Goal: Task Accomplishment & Management: Complete application form

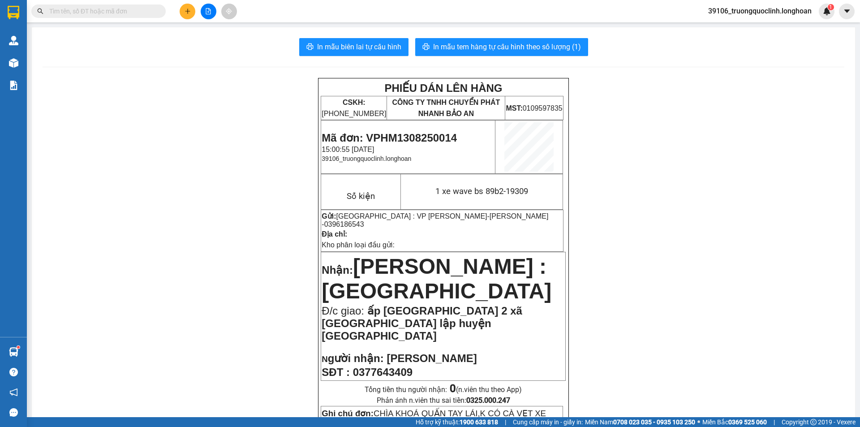
scroll to position [448, 0]
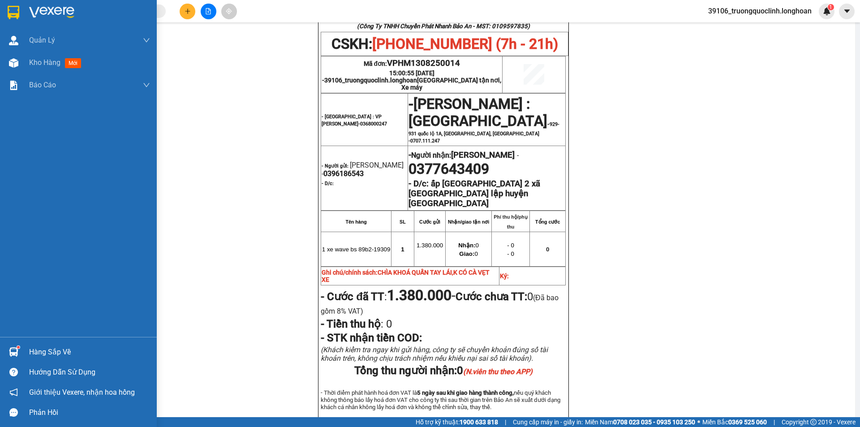
click at [10, 15] on img at bounding box center [14, 12] width 12 height 13
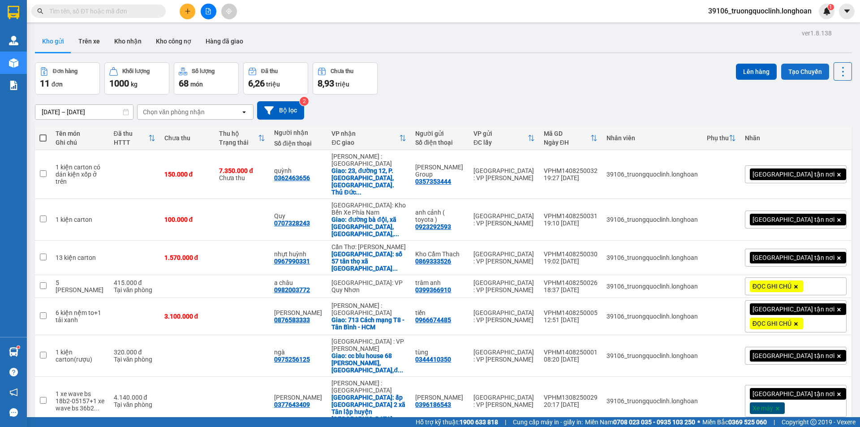
click at [803, 70] on button "Tạo Chuyến" at bounding box center [805, 72] width 48 height 16
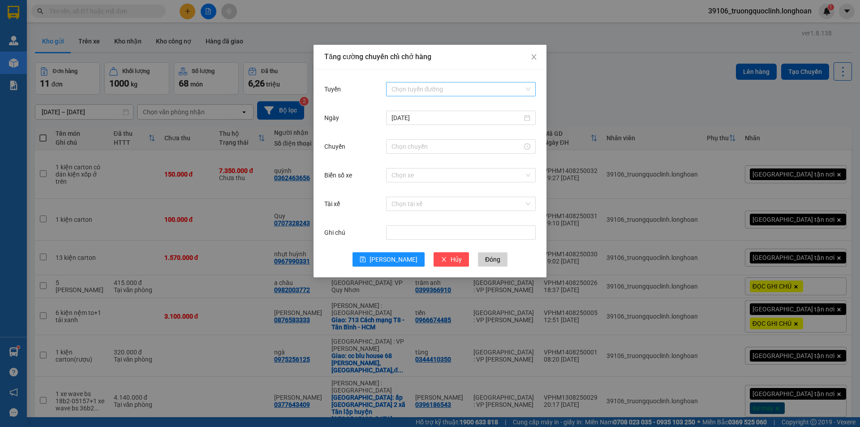
click at [463, 90] on input "Tuyến" at bounding box center [458, 88] width 133 height 13
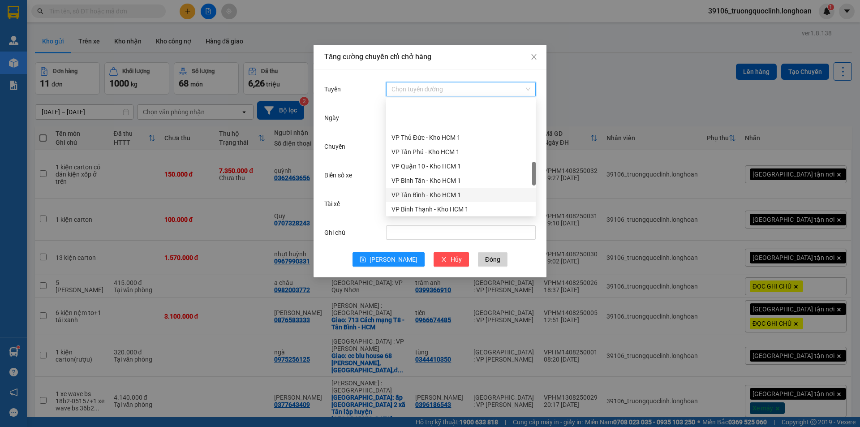
scroll to position [403, 0]
click at [427, 207] on div "VP [PERSON_NAME]" at bounding box center [461, 206] width 139 height 10
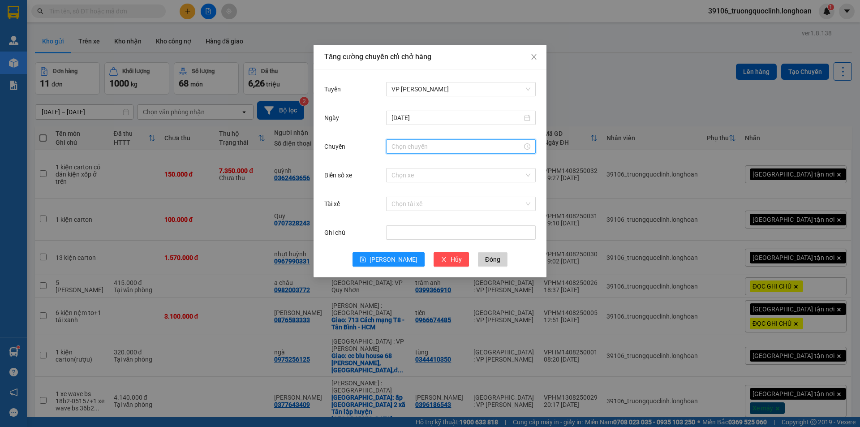
click at [429, 146] on input "Chuyến" at bounding box center [457, 147] width 131 height 10
drag, startPoint x: 395, startPoint y: 239, endPoint x: 406, endPoint y: 228, distance: 16.2
click at [394, 239] on div "22" at bounding box center [398, 240] width 25 height 13
type input "22:00"
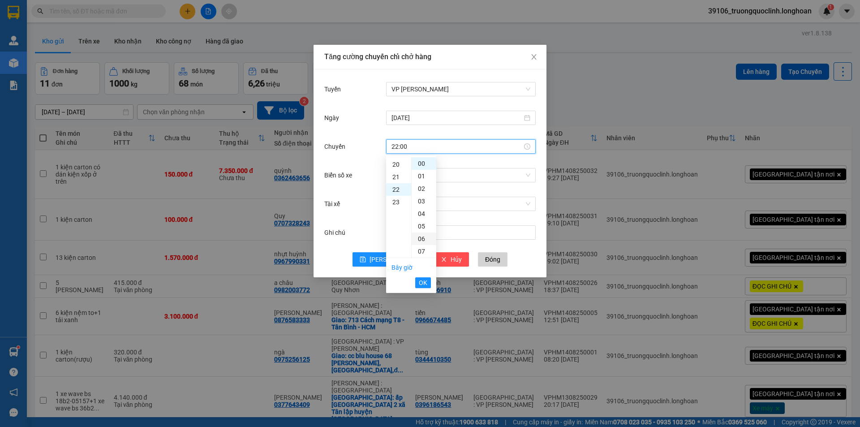
scroll to position [276, 0]
click at [424, 282] on span "OK" at bounding box center [423, 283] width 9 height 10
click at [463, 180] on div "Chọn xe" at bounding box center [461, 175] width 150 height 18
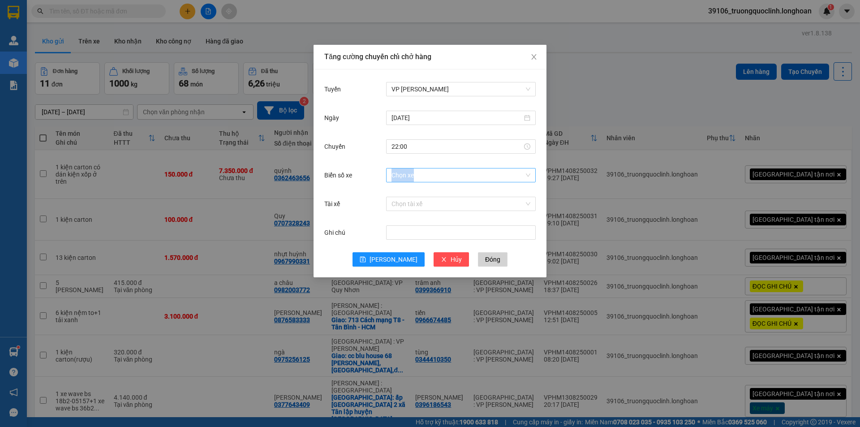
click at [464, 176] on input "Biển số xe" at bounding box center [458, 174] width 133 height 13
type input "105"
click at [429, 195] on div "29K-105.31" at bounding box center [461, 193] width 139 height 10
click at [429, 208] on input "Tài xế" at bounding box center [458, 203] width 133 height 13
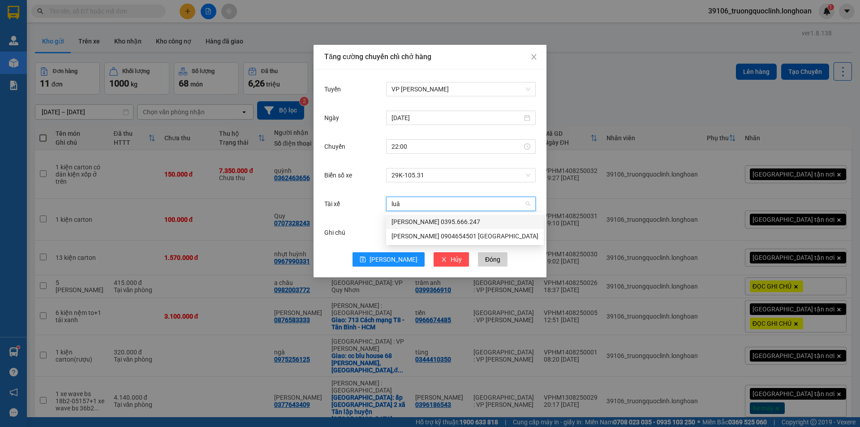
type input "luân"
click at [435, 219] on div "[PERSON_NAME] 0395.666.247" at bounding box center [465, 222] width 147 height 10
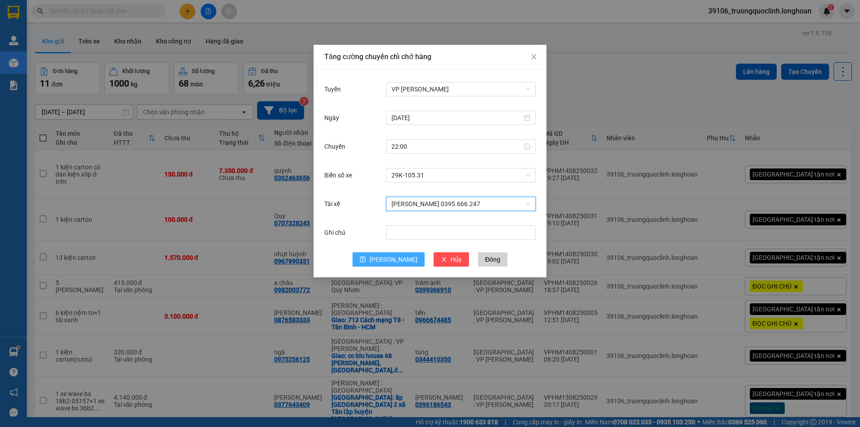
click at [391, 262] on span "[PERSON_NAME]" at bounding box center [394, 259] width 48 height 10
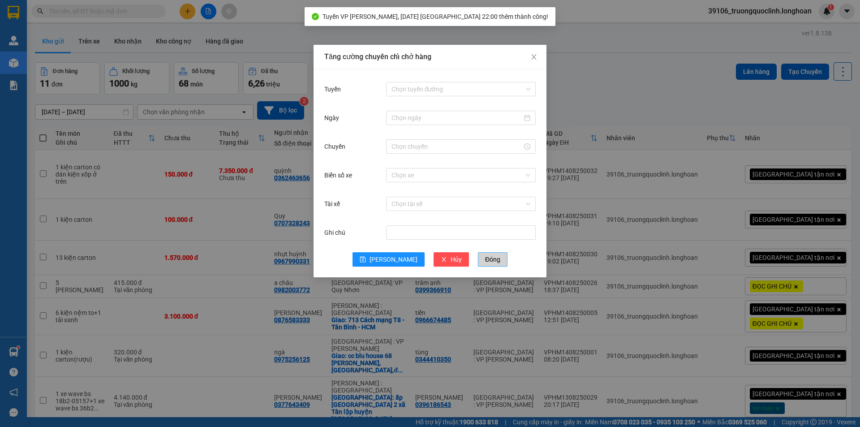
click at [485, 261] on span "Đóng" at bounding box center [492, 259] width 15 height 10
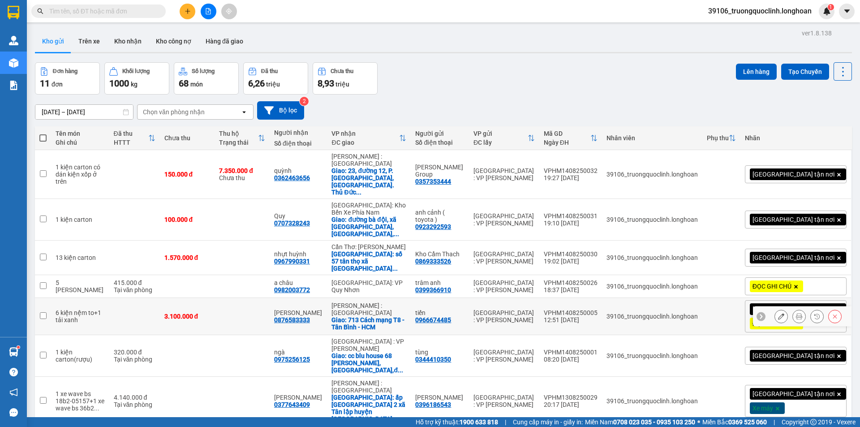
scroll to position [127, 0]
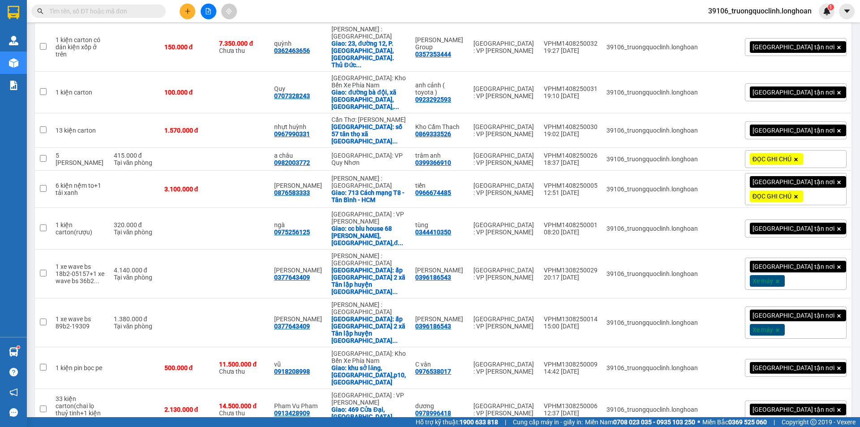
click at [802, 375] on span "100 / trang" at bounding box center [811, 374] width 32 height 9
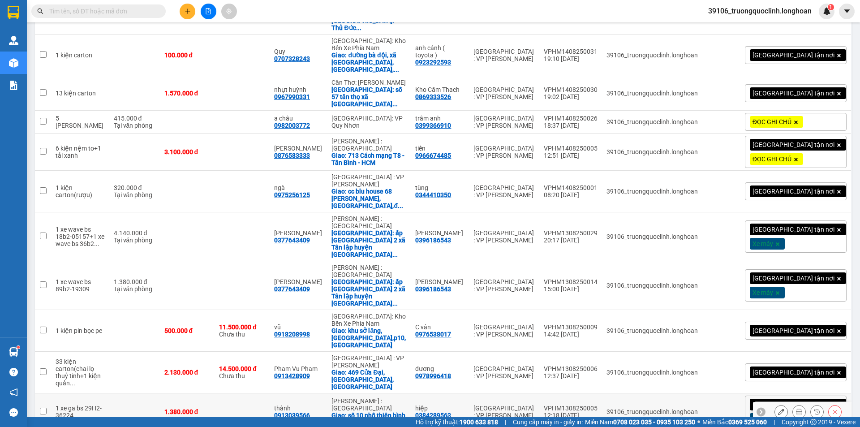
click at [43, 408] on input "checkbox" at bounding box center [43, 411] width 7 height 7
checkbox input "true"
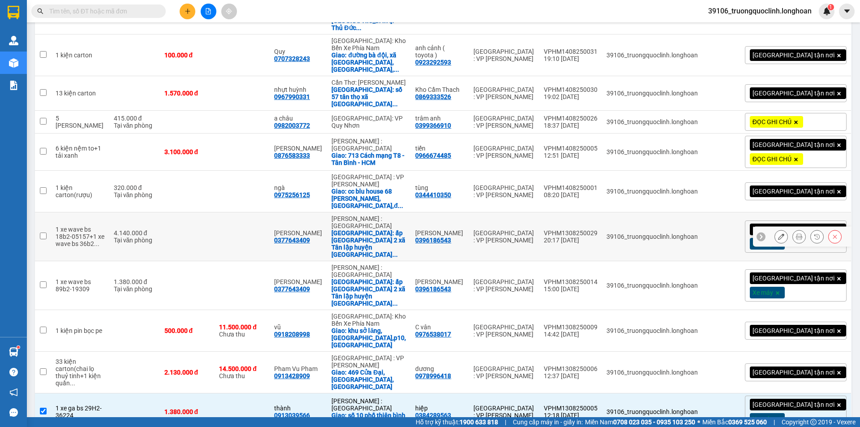
click at [47, 212] on td at bounding box center [43, 236] width 16 height 49
checkbox input "true"
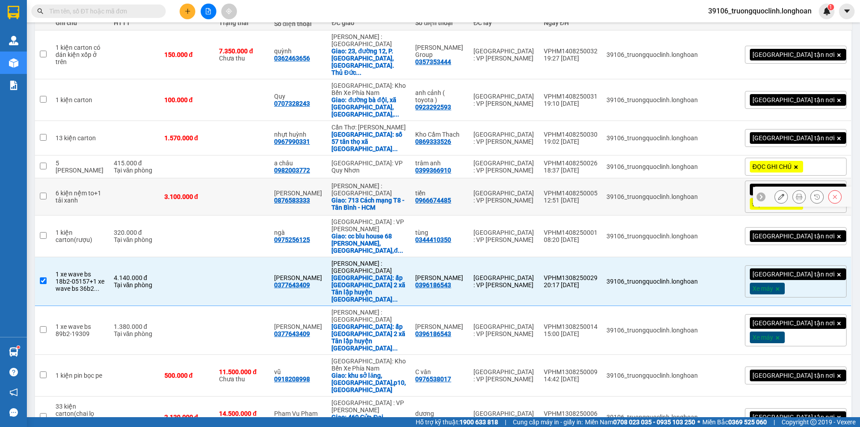
scroll to position [30, 0]
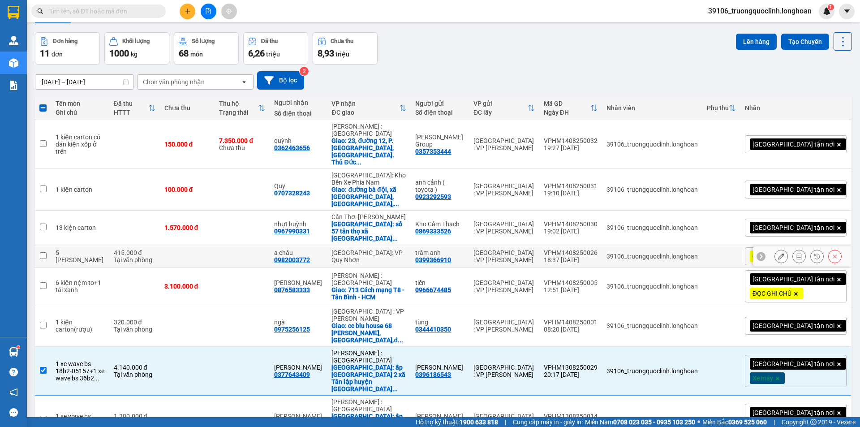
click at [42, 252] on input "checkbox" at bounding box center [43, 255] width 7 height 7
checkbox input "true"
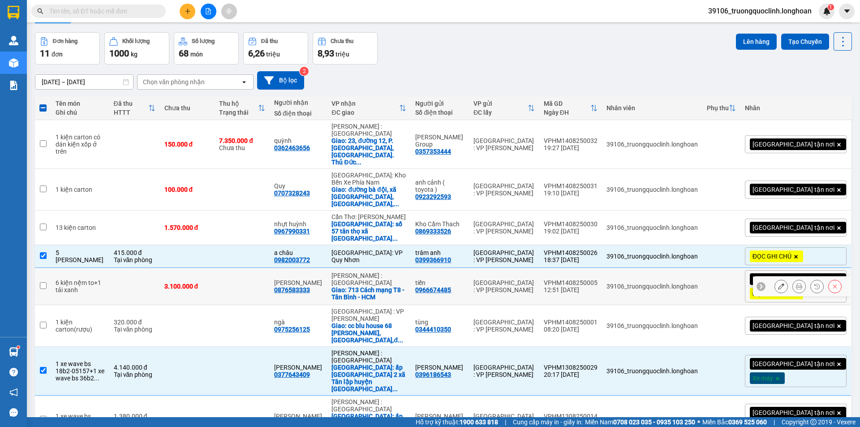
click at [45, 282] on input "checkbox" at bounding box center [43, 285] width 7 height 7
checkbox input "true"
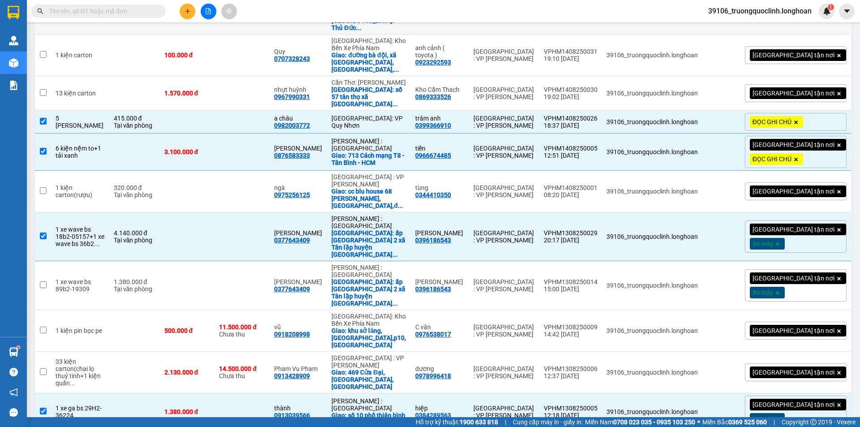
scroll to position [0, 0]
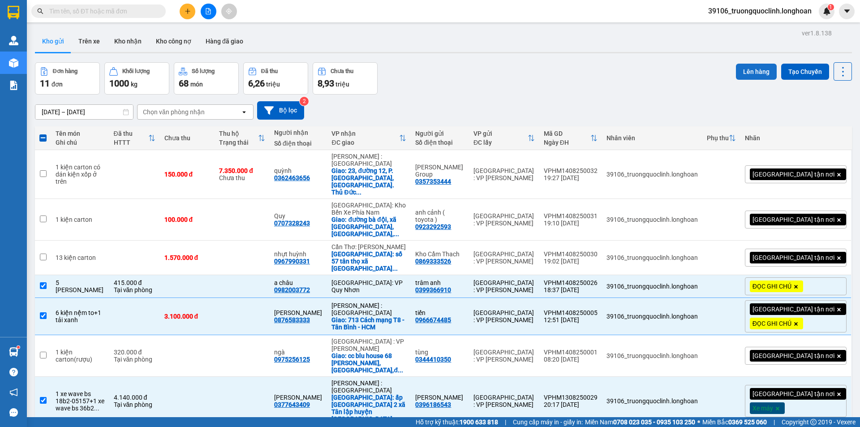
click at [755, 77] on button "Lên hàng" at bounding box center [756, 72] width 41 height 16
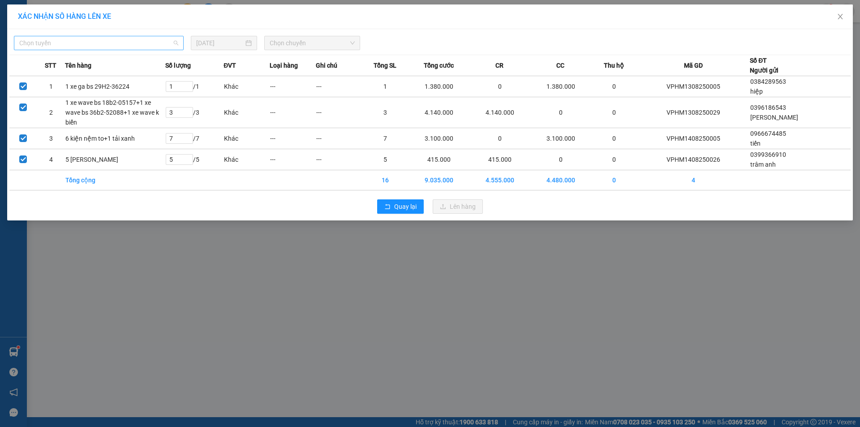
click at [141, 46] on span "Chọn tuyến" at bounding box center [98, 42] width 159 height 13
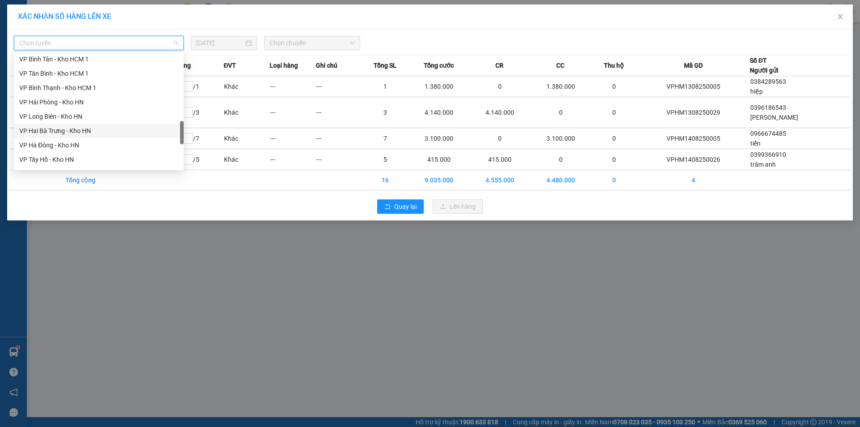
scroll to position [448, 0]
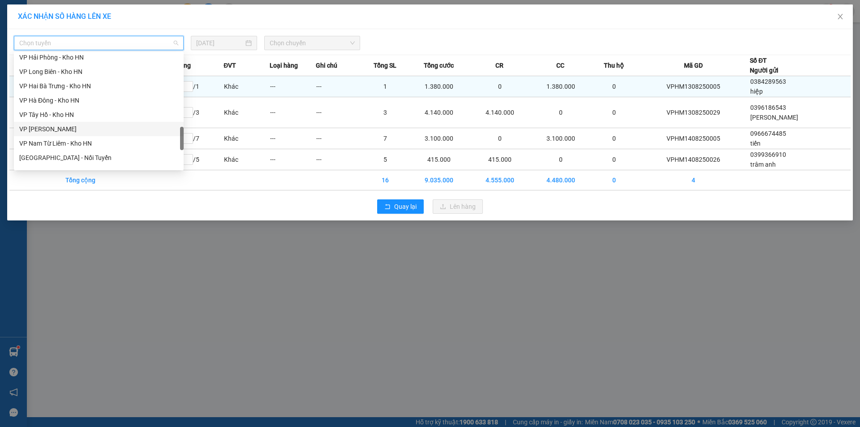
drag, startPoint x: 61, startPoint y: 125, endPoint x: 161, endPoint y: 91, distance: 105.4
click at [61, 125] on div "VP [PERSON_NAME]" at bounding box center [98, 129] width 159 height 10
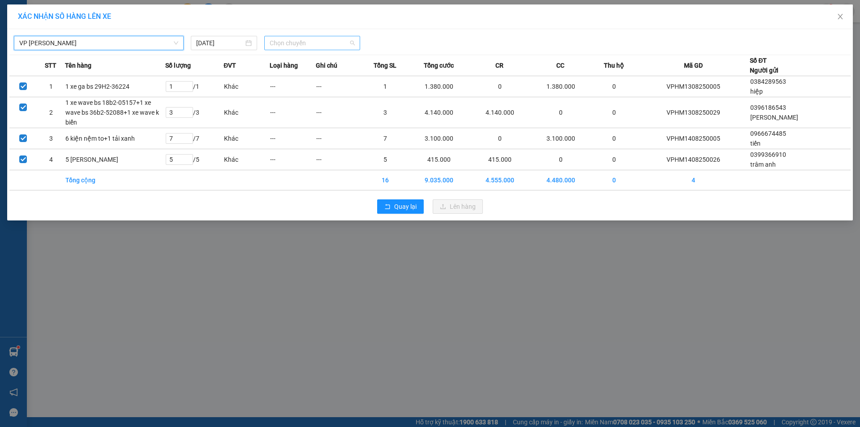
click at [315, 36] on span "Chọn chuyến" at bounding box center [312, 42] width 85 height 13
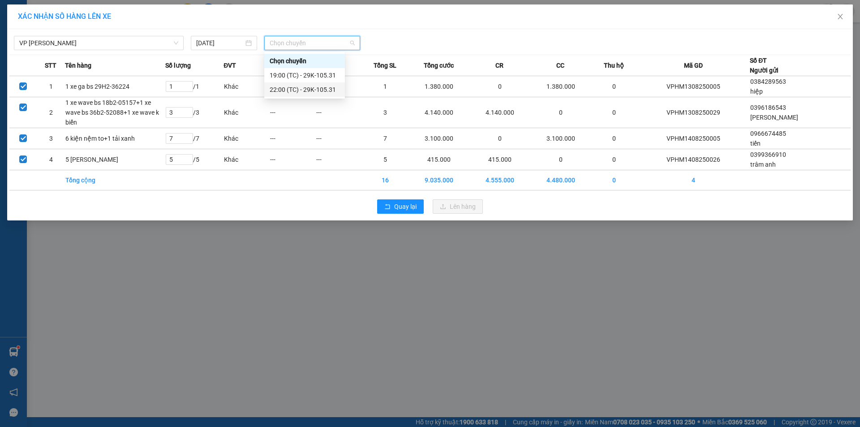
click at [297, 86] on div "22:00 (TC) - 29K-105.31" at bounding box center [305, 90] width 70 height 10
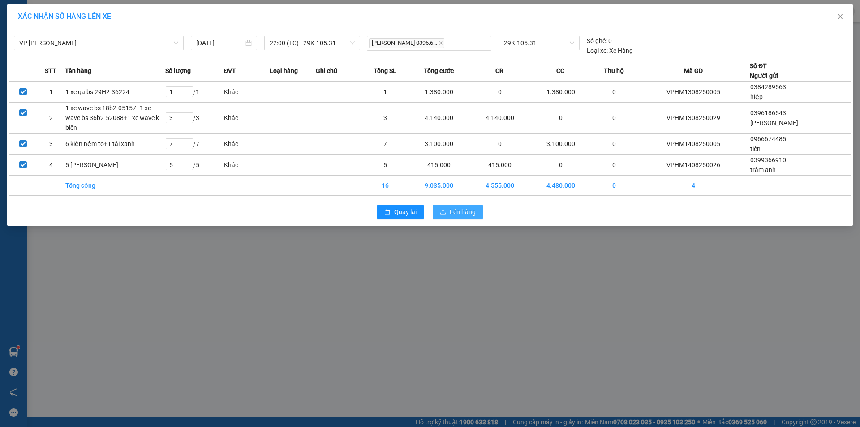
click at [460, 217] on span "Lên hàng" at bounding box center [463, 212] width 26 height 10
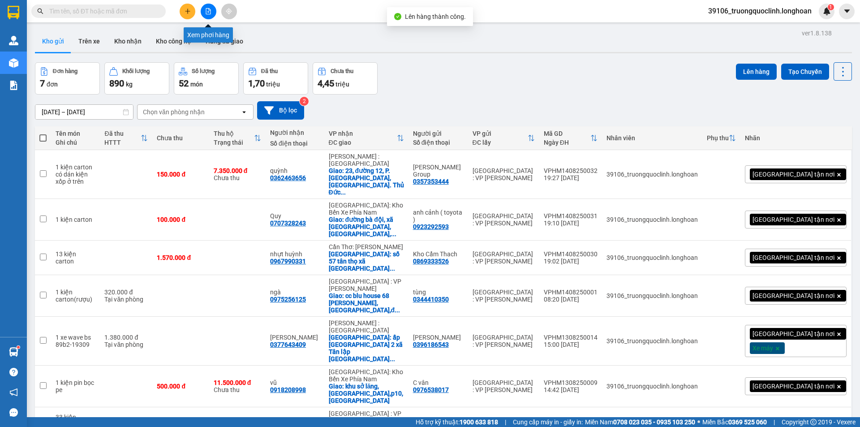
click at [211, 9] on icon "file-add" at bounding box center [208, 11] width 6 height 6
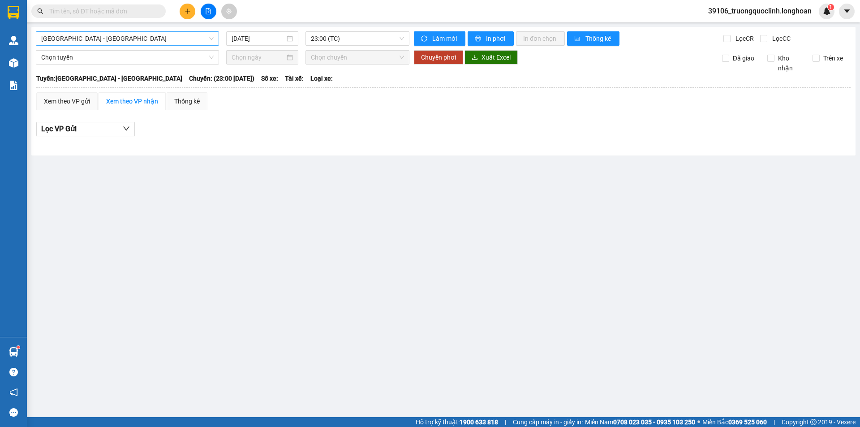
click at [165, 38] on span "[GEOGRAPHIC_DATA] - [GEOGRAPHIC_DATA]" at bounding box center [127, 38] width 172 height 13
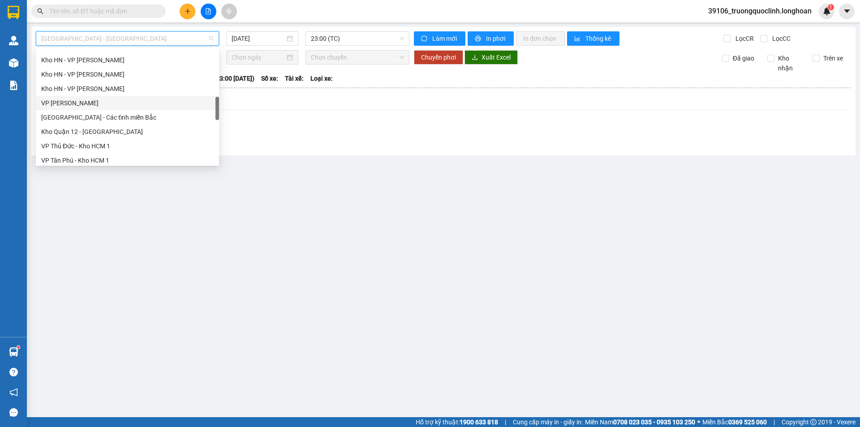
scroll to position [448, 0]
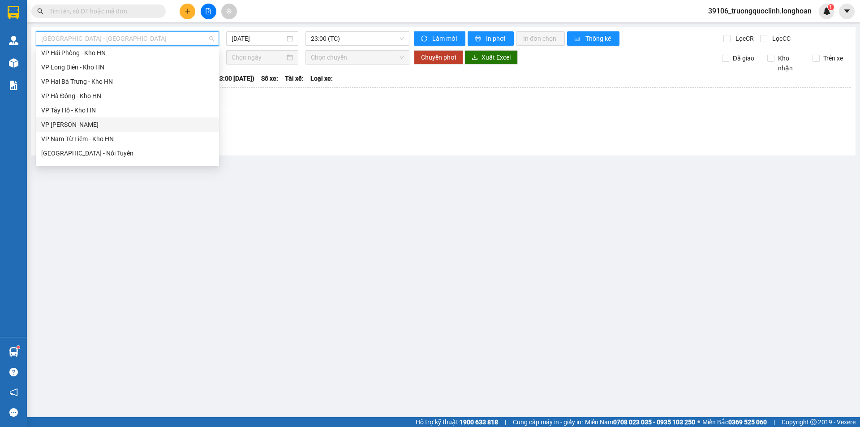
click at [87, 119] on div "VP [PERSON_NAME]" at bounding box center [127, 124] width 183 height 14
type input "[DATE]"
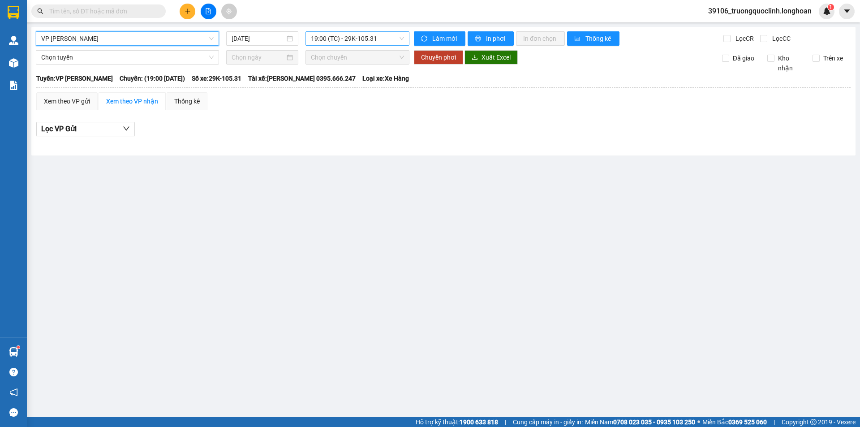
click at [362, 40] on span "19:00 (TC) - 29K-105.31" at bounding box center [357, 38] width 93 height 13
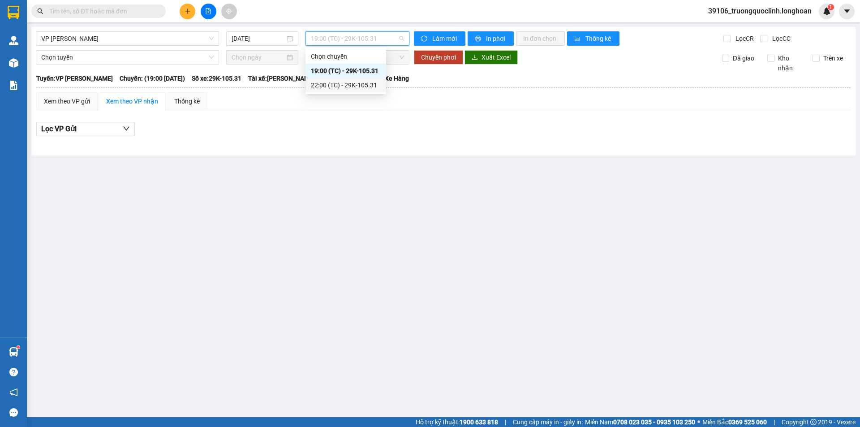
click at [349, 82] on div "22:00 (TC) - 29K-105.31" at bounding box center [346, 85] width 70 height 10
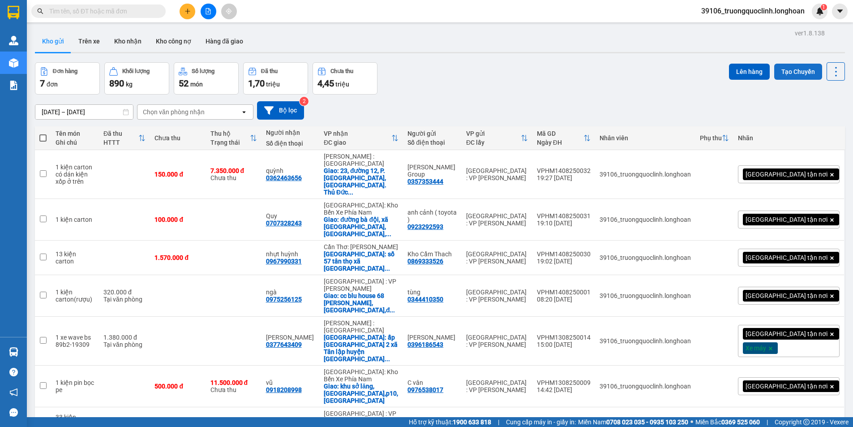
click at [792, 70] on button "Tạo Chuyến" at bounding box center [798, 72] width 48 height 16
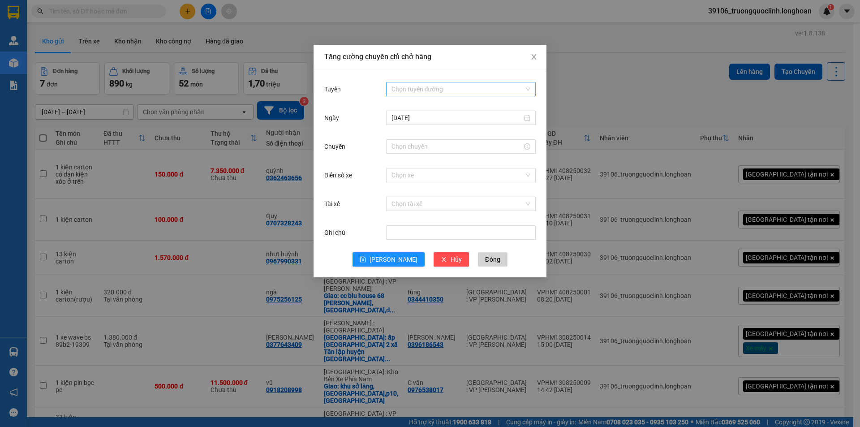
click at [424, 85] on input "Tuyến" at bounding box center [458, 88] width 133 height 13
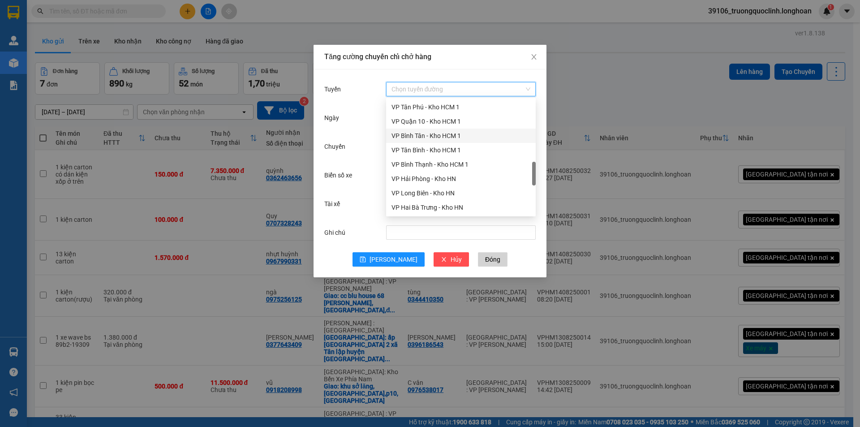
scroll to position [403, 0]
click at [426, 200] on div "VP Hoàng Mai - Kho HN" at bounding box center [461, 205] width 150 height 14
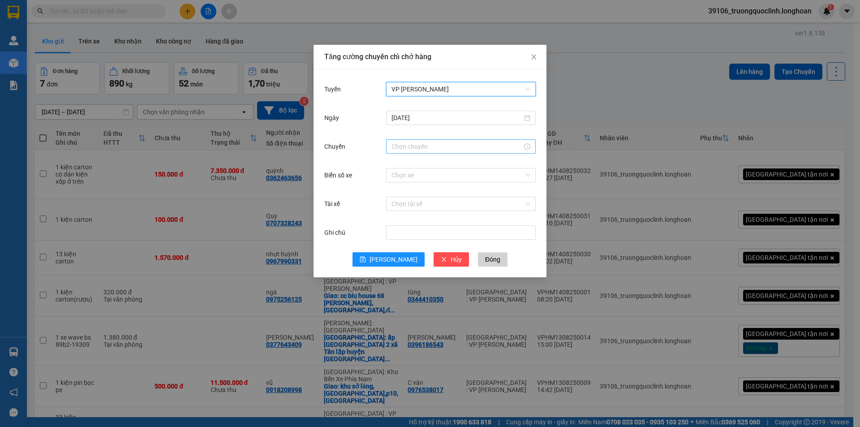
click at [435, 145] on input "Chuyến" at bounding box center [457, 147] width 131 height 10
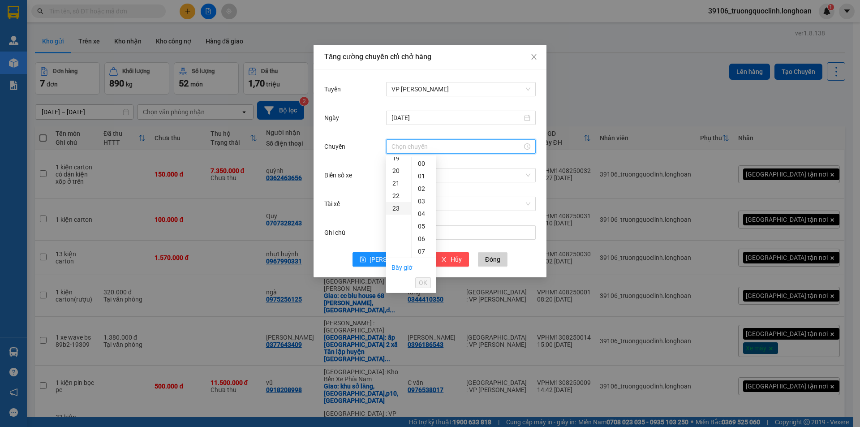
click at [393, 205] on div "23" at bounding box center [398, 208] width 25 height 13
type input "23:00"
click at [420, 282] on span "OK" at bounding box center [423, 283] width 9 height 10
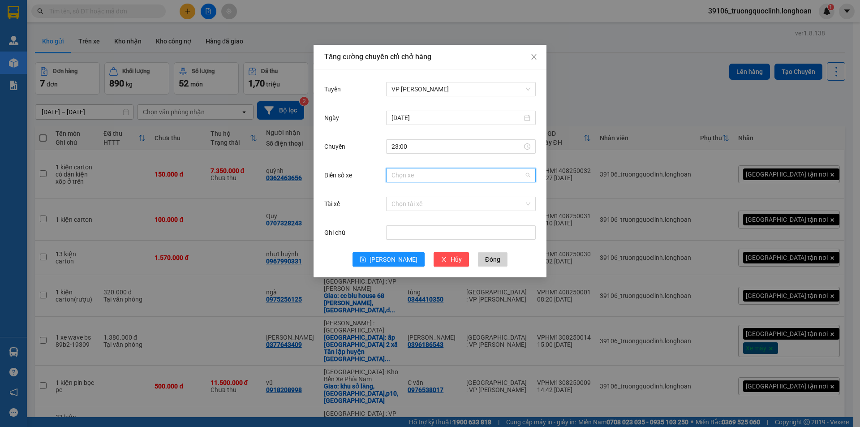
click at [453, 175] on input "Biển số xe" at bounding box center [458, 174] width 133 height 13
type input "105"
click at [443, 189] on div "29K-105.31" at bounding box center [461, 193] width 139 height 10
click at [439, 199] on input "Tài xế" at bounding box center [458, 203] width 133 height 13
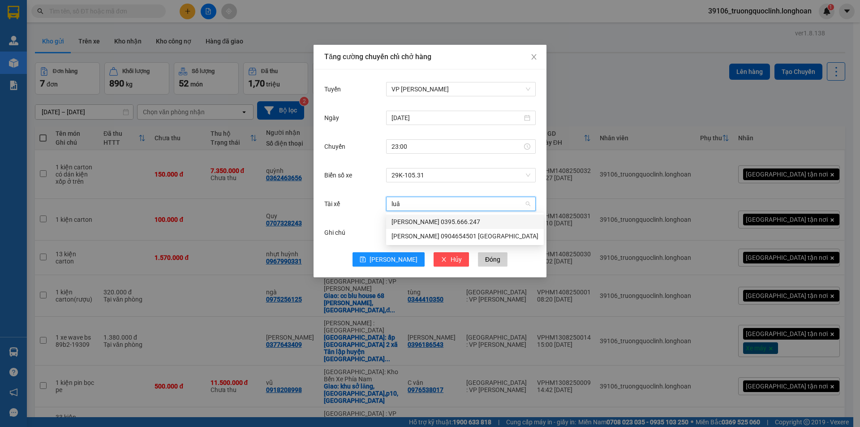
type input "luân"
click at [444, 224] on div "[PERSON_NAME] 0395.666.247" at bounding box center [465, 222] width 147 height 10
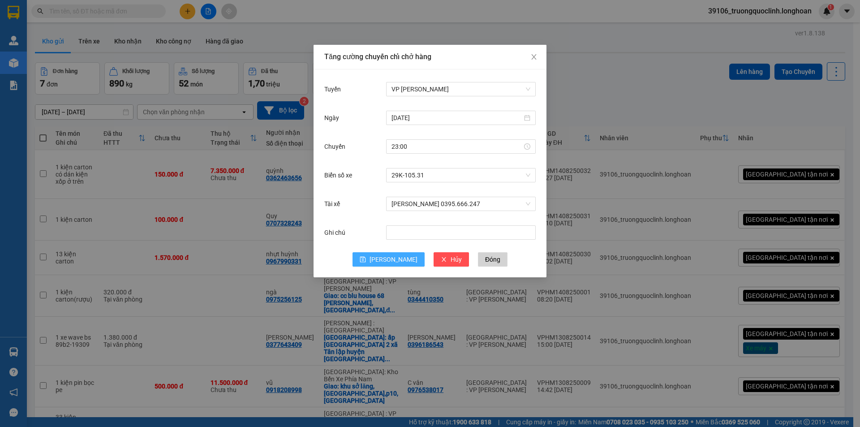
click at [392, 257] on span "[PERSON_NAME]" at bounding box center [394, 259] width 48 height 10
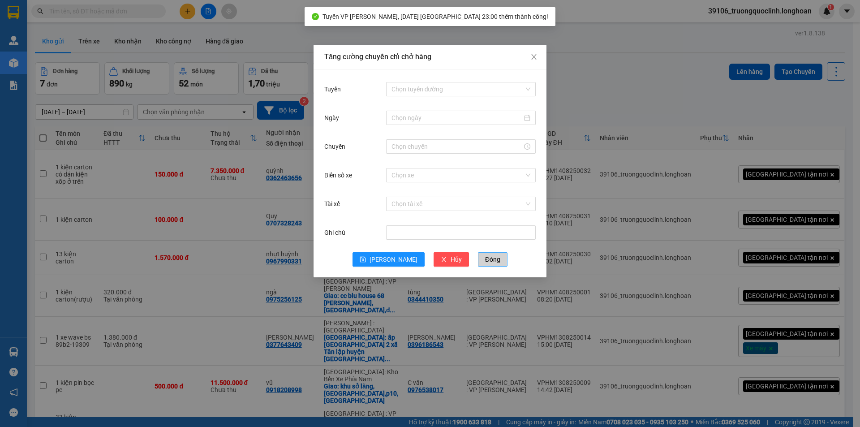
click at [478, 254] on button "Đóng" at bounding box center [493, 259] width 30 height 14
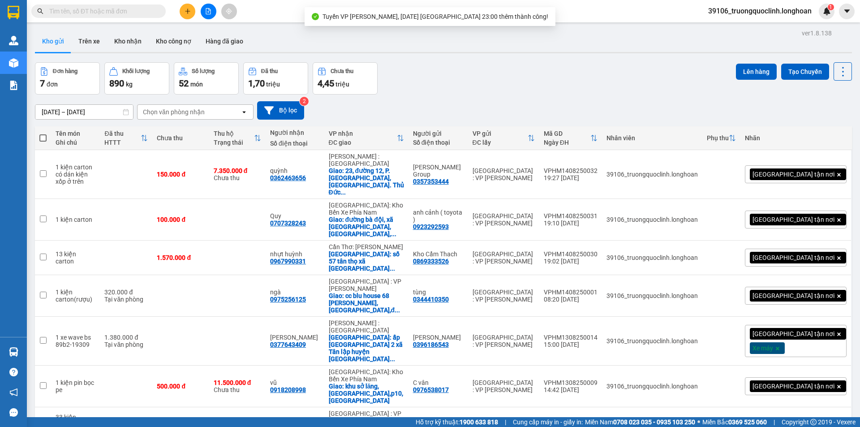
click at [43, 137] on span at bounding box center [42, 137] width 7 height 7
click at [43, 133] on input "checkbox" at bounding box center [43, 133] width 0 height 0
checkbox input "true"
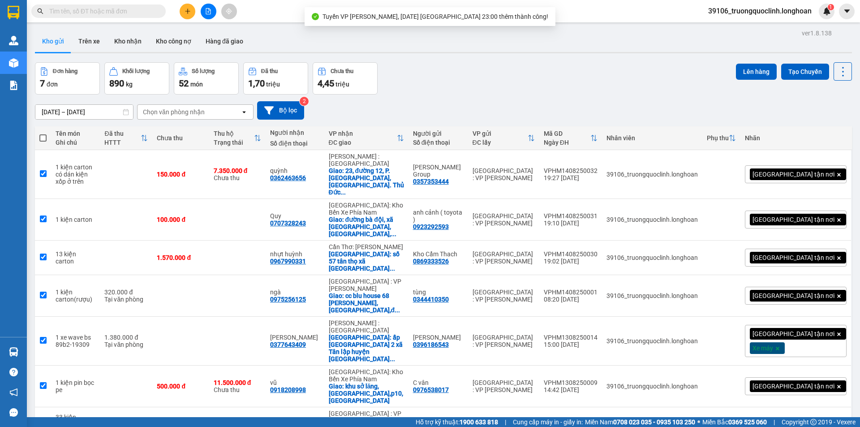
checkbox input "true"
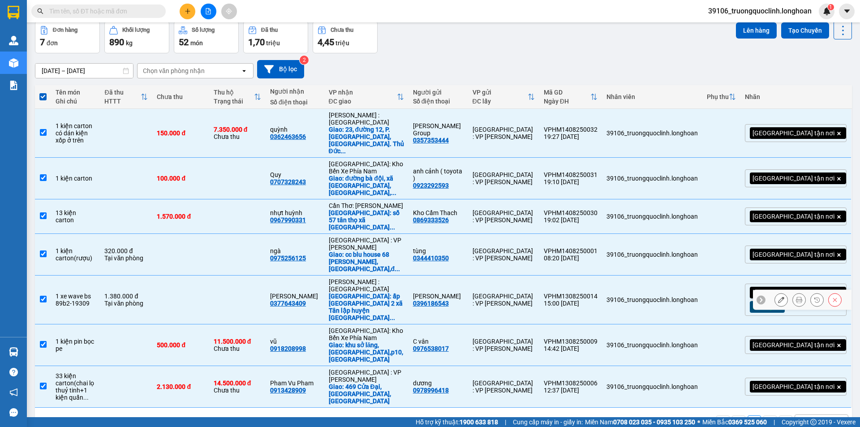
scroll to position [0, 0]
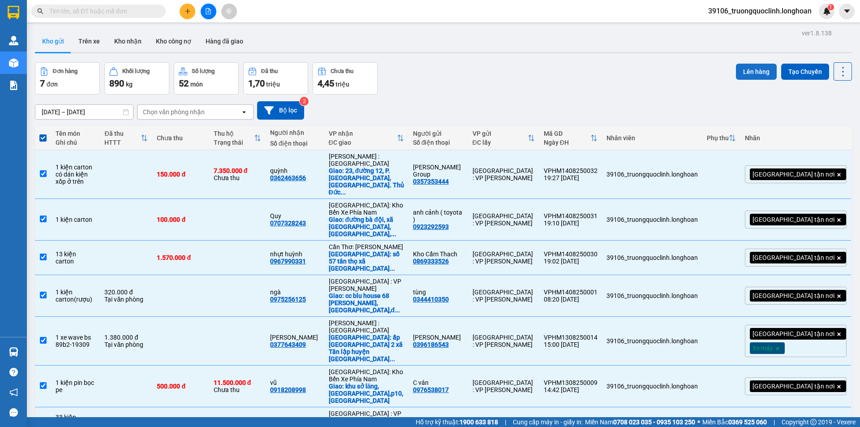
click at [744, 74] on button "Lên hàng" at bounding box center [756, 72] width 41 height 16
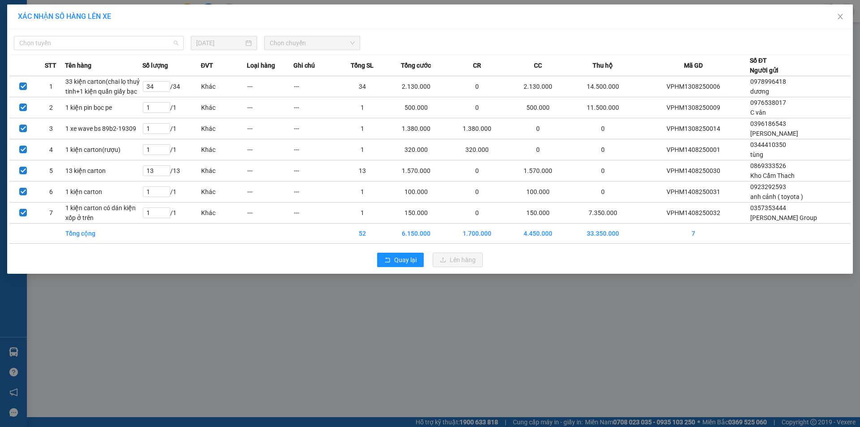
drag, startPoint x: 143, startPoint y: 44, endPoint x: 125, endPoint y: 59, distance: 24.2
click at [142, 44] on span "Chọn tuyến" at bounding box center [98, 42] width 159 height 13
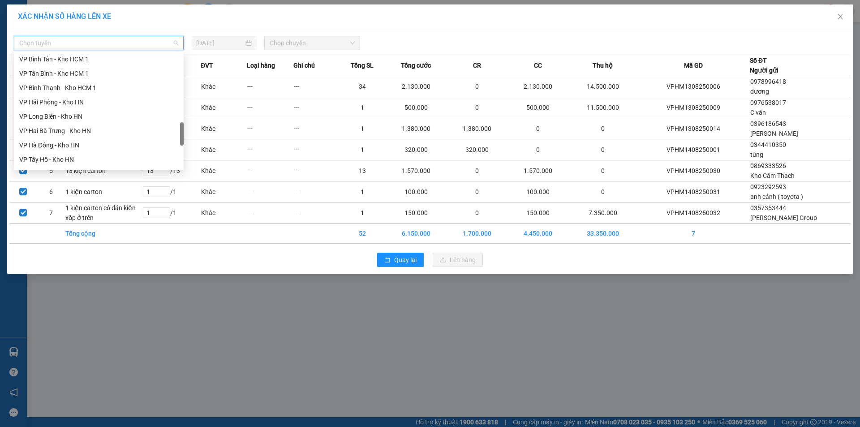
scroll to position [448, 0]
click at [67, 123] on div "VP [PERSON_NAME]" at bounding box center [99, 129] width 170 height 14
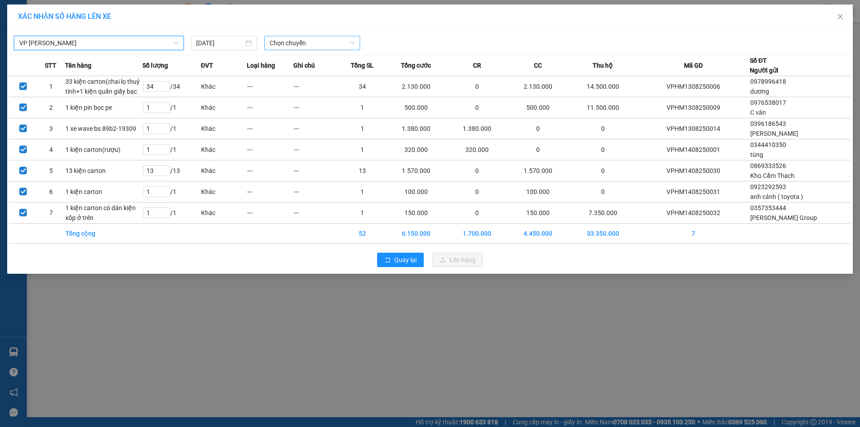
click at [284, 42] on span "Chọn chuyến" at bounding box center [312, 42] width 85 height 13
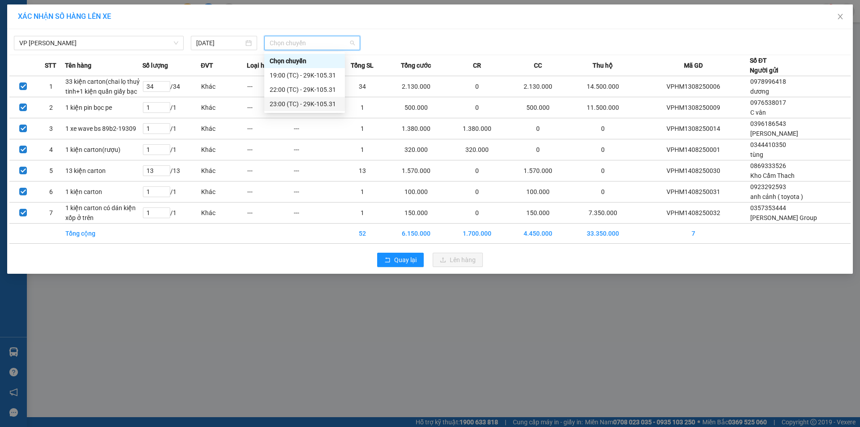
click at [296, 108] on div "23:00 (TC) - 29K-105.31" at bounding box center [305, 104] width 70 height 10
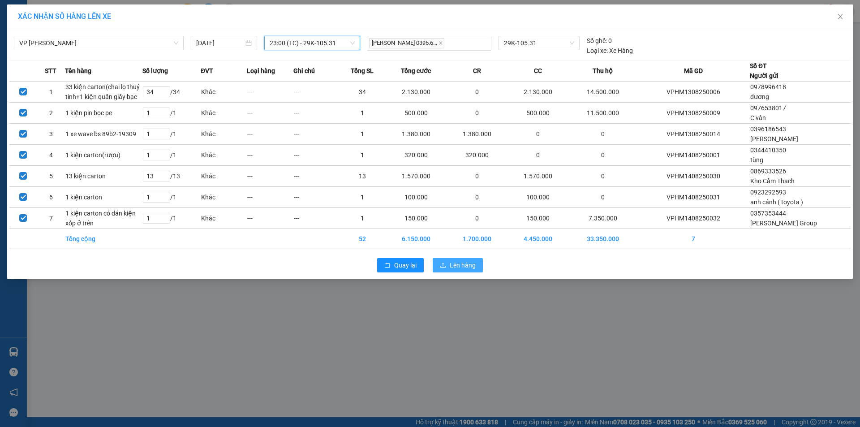
click at [463, 267] on span "Lên hàng" at bounding box center [463, 265] width 26 height 10
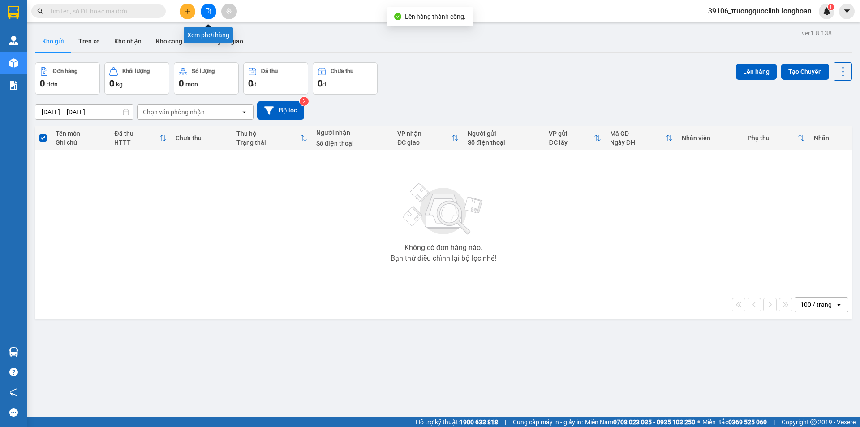
click at [213, 11] on button at bounding box center [209, 12] width 16 height 16
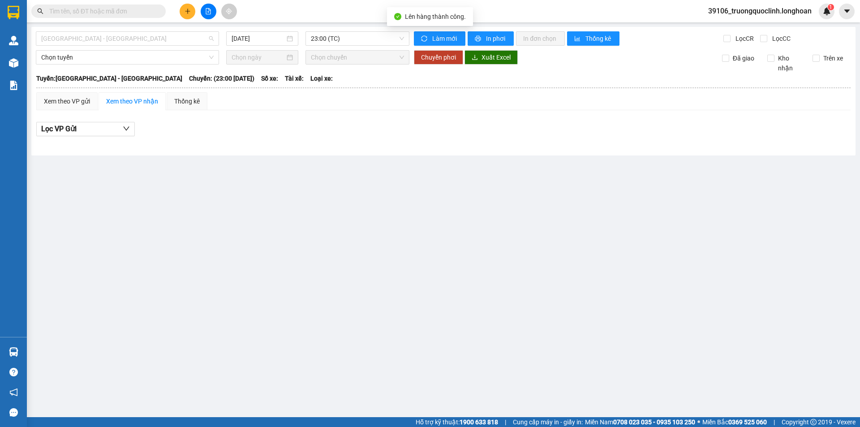
drag, startPoint x: 146, startPoint y: 37, endPoint x: 140, endPoint y: 46, distance: 10.7
click at [146, 38] on span "[GEOGRAPHIC_DATA] - [GEOGRAPHIC_DATA]" at bounding box center [127, 38] width 172 height 13
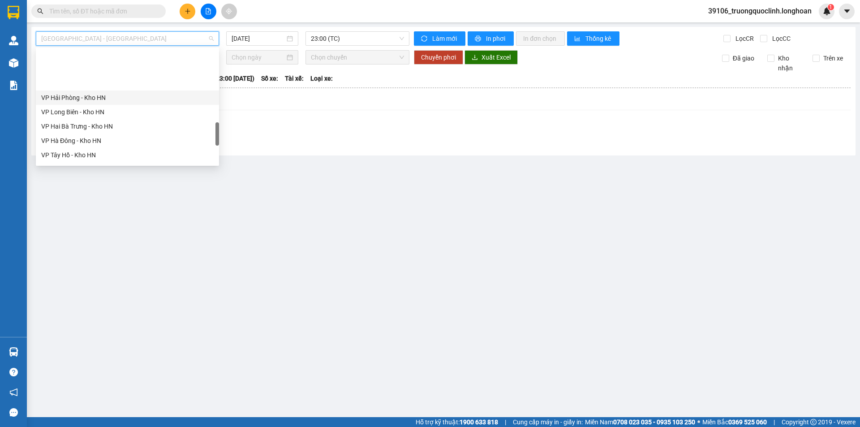
scroll to position [448, 0]
click at [87, 123] on div "VP [PERSON_NAME]" at bounding box center [127, 125] width 172 height 10
type input "[DATE]"
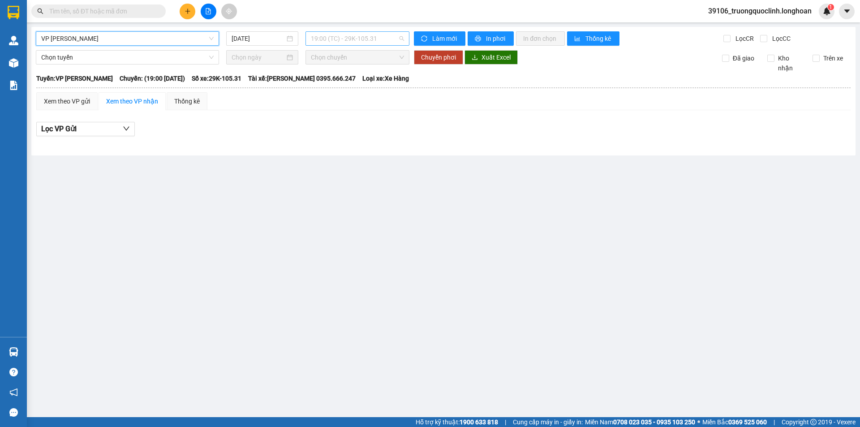
click at [348, 35] on span "19:00 (TC) - 29K-105.31" at bounding box center [357, 38] width 93 height 13
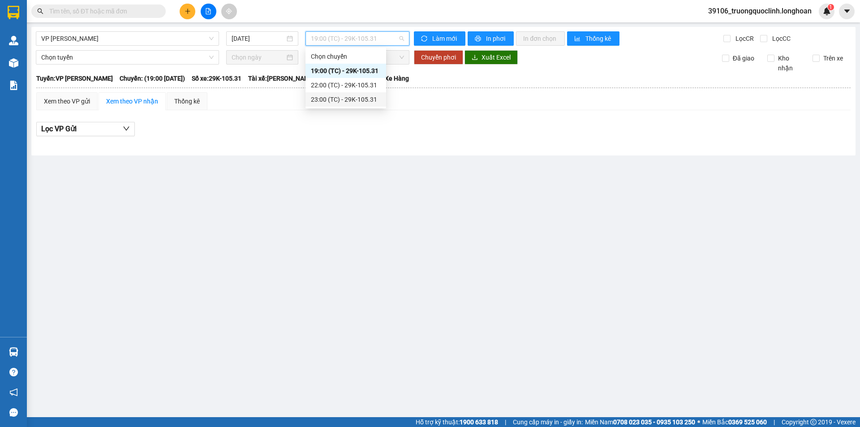
click at [333, 96] on div "23:00 (TC) - 29K-105.31" at bounding box center [346, 100] width 70 height 10
